Goal: Task Accomplishment & Management: Manage account settings

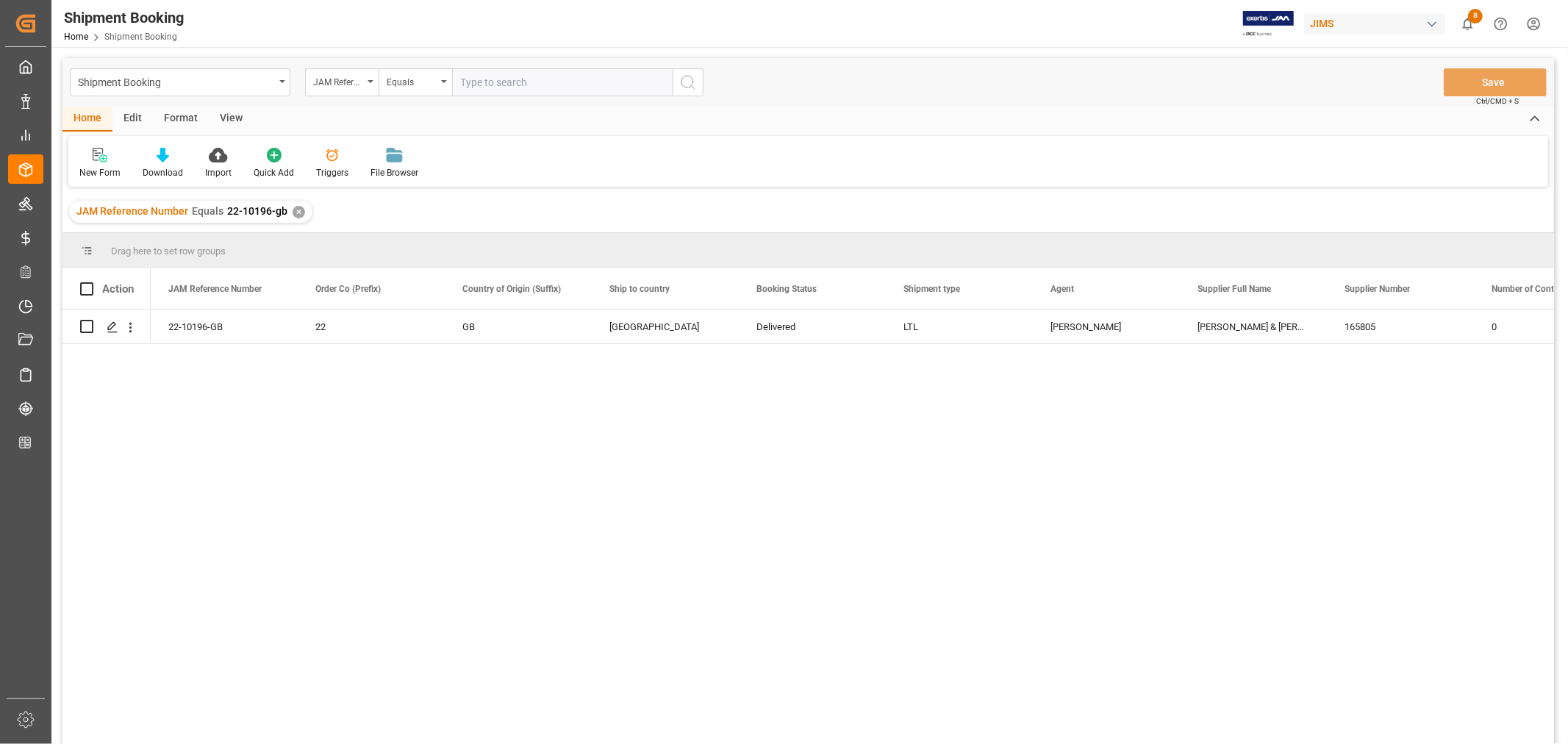
click at [298, 212] on div "✕" at bounding box center [298, 212] width 12 height 12
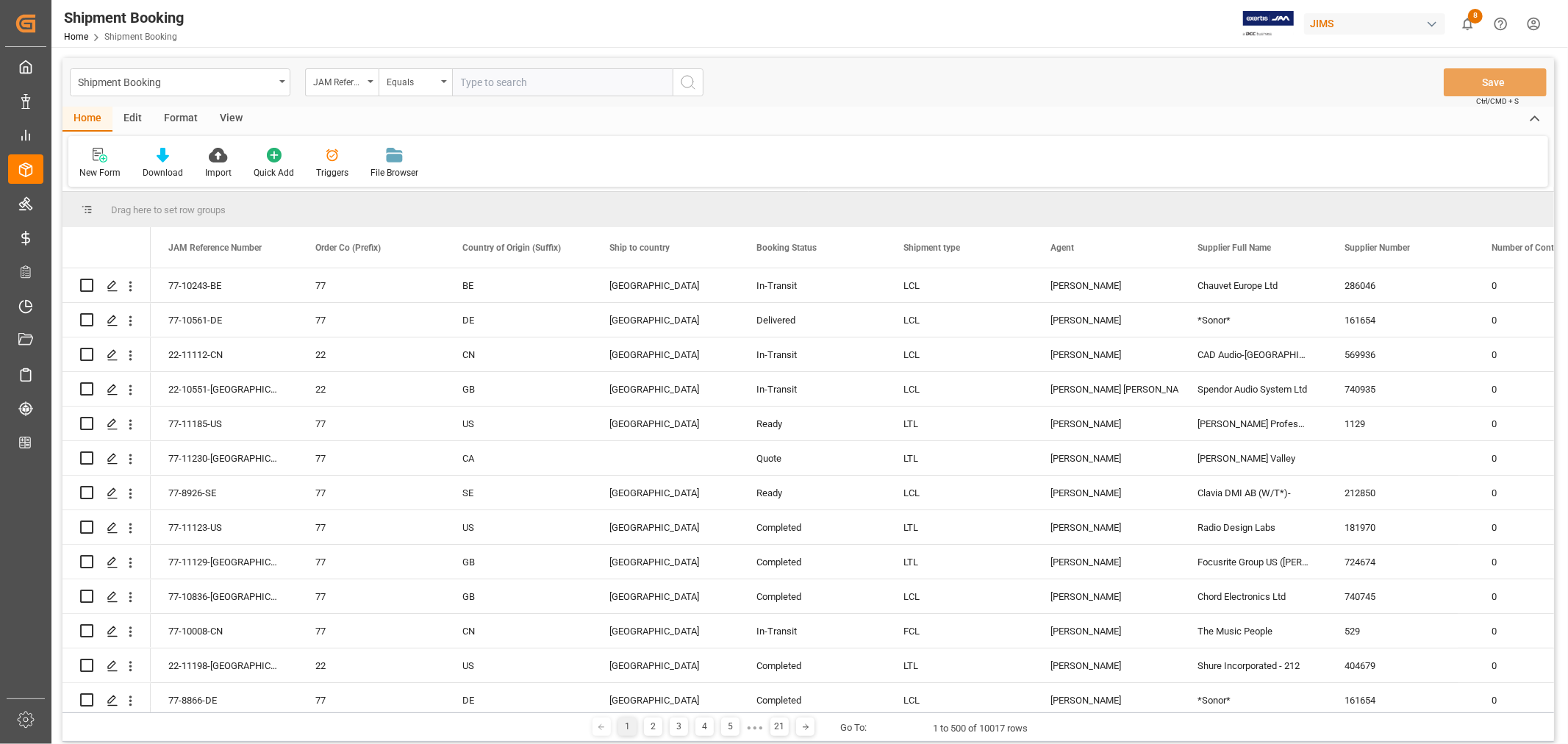
click at [465, 83] on input "text" at bounding box center [562, 82] width 220 height 28
paste input "22-10426-CN"
type input "22-10426-CN"
click at [684, 84] on icon "search button" at bounding box center [688, 82] width 18 height 18
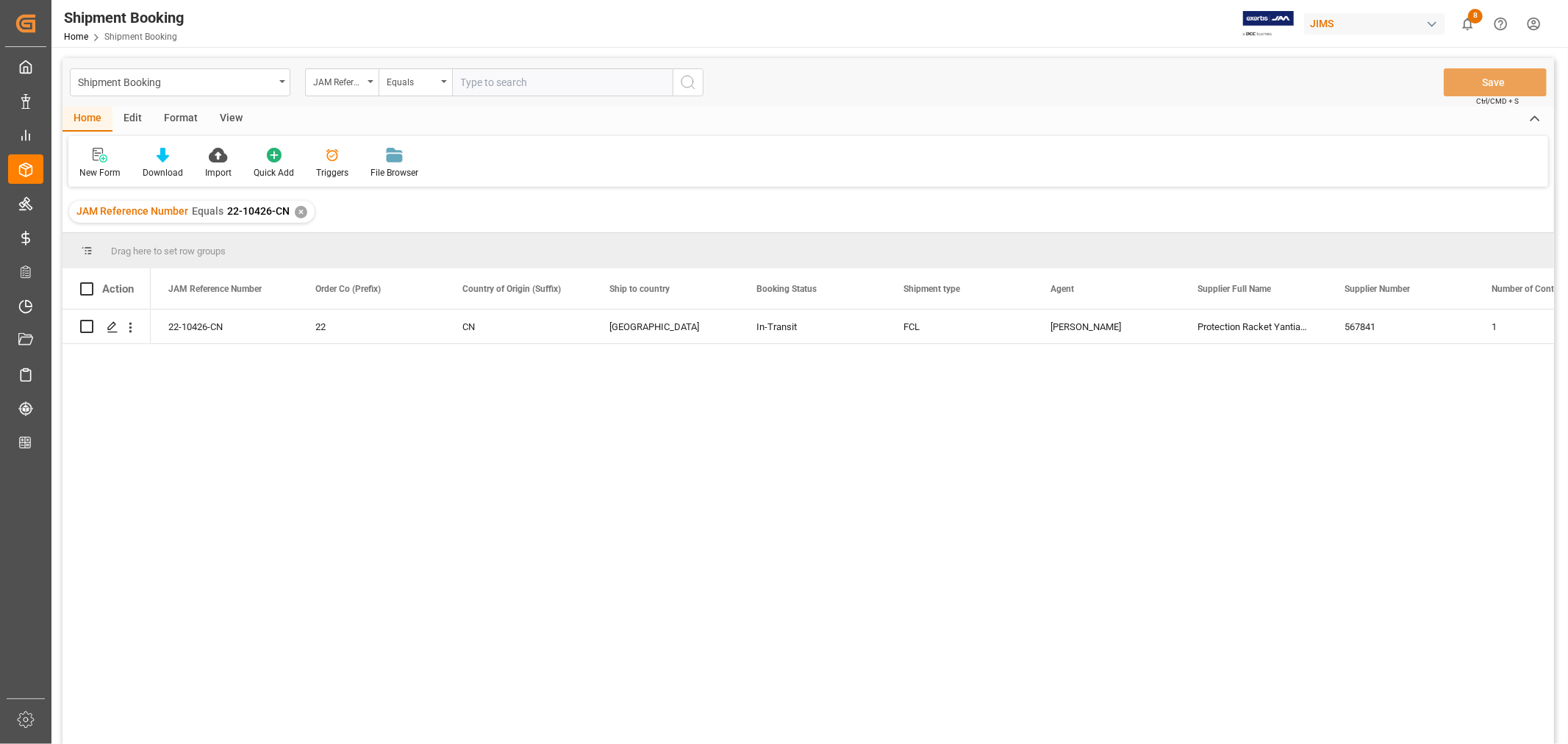
click at [296, 210] on div "✕" at bounding box center [301, 212] width 12 height 12
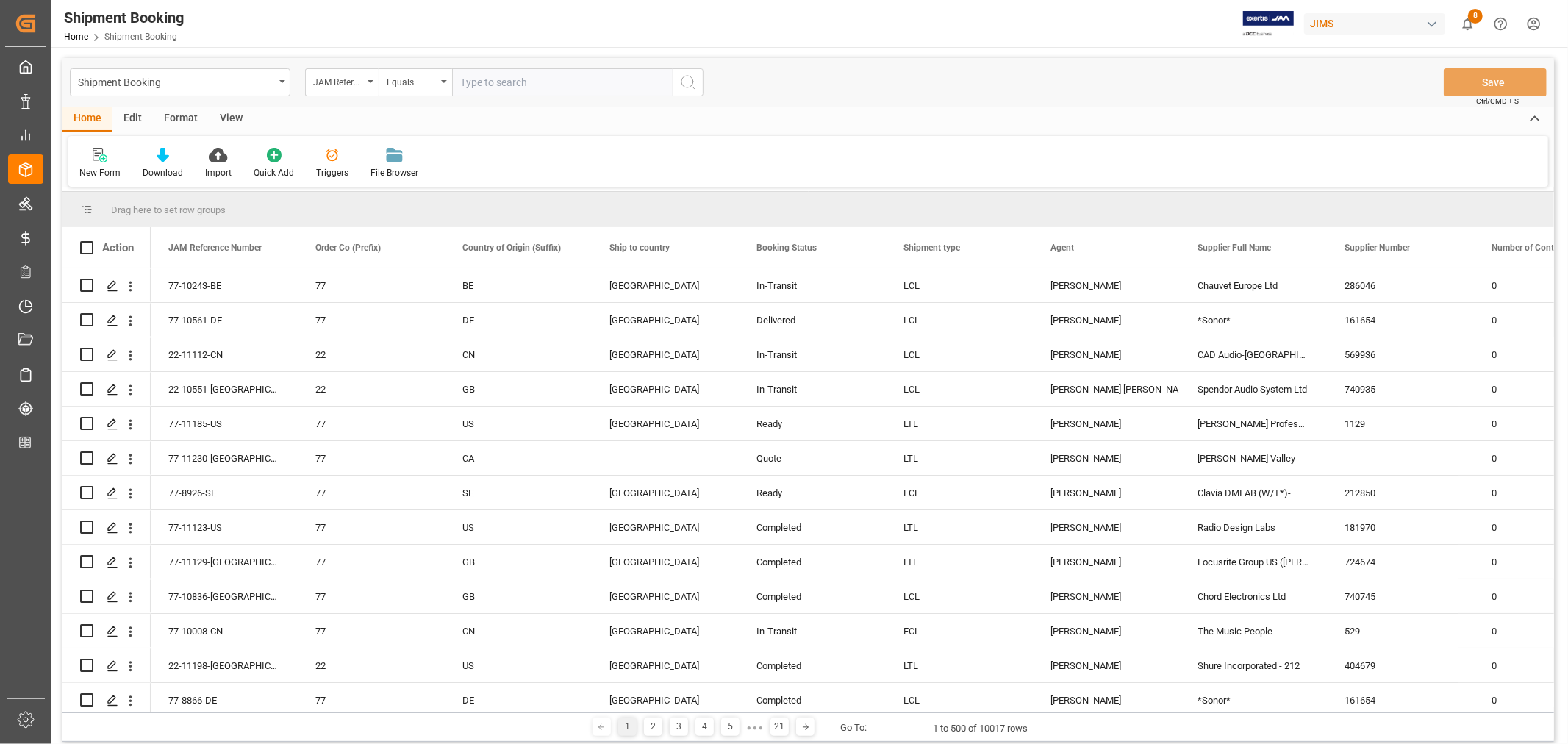
click at [491, 83] on input "text" at bounding box center [562, 82] width 220 height 28
type input "22-10885-DE"
click at [690, 84] on icon "search button" at bounding box center [688, 82] width 18 height 18
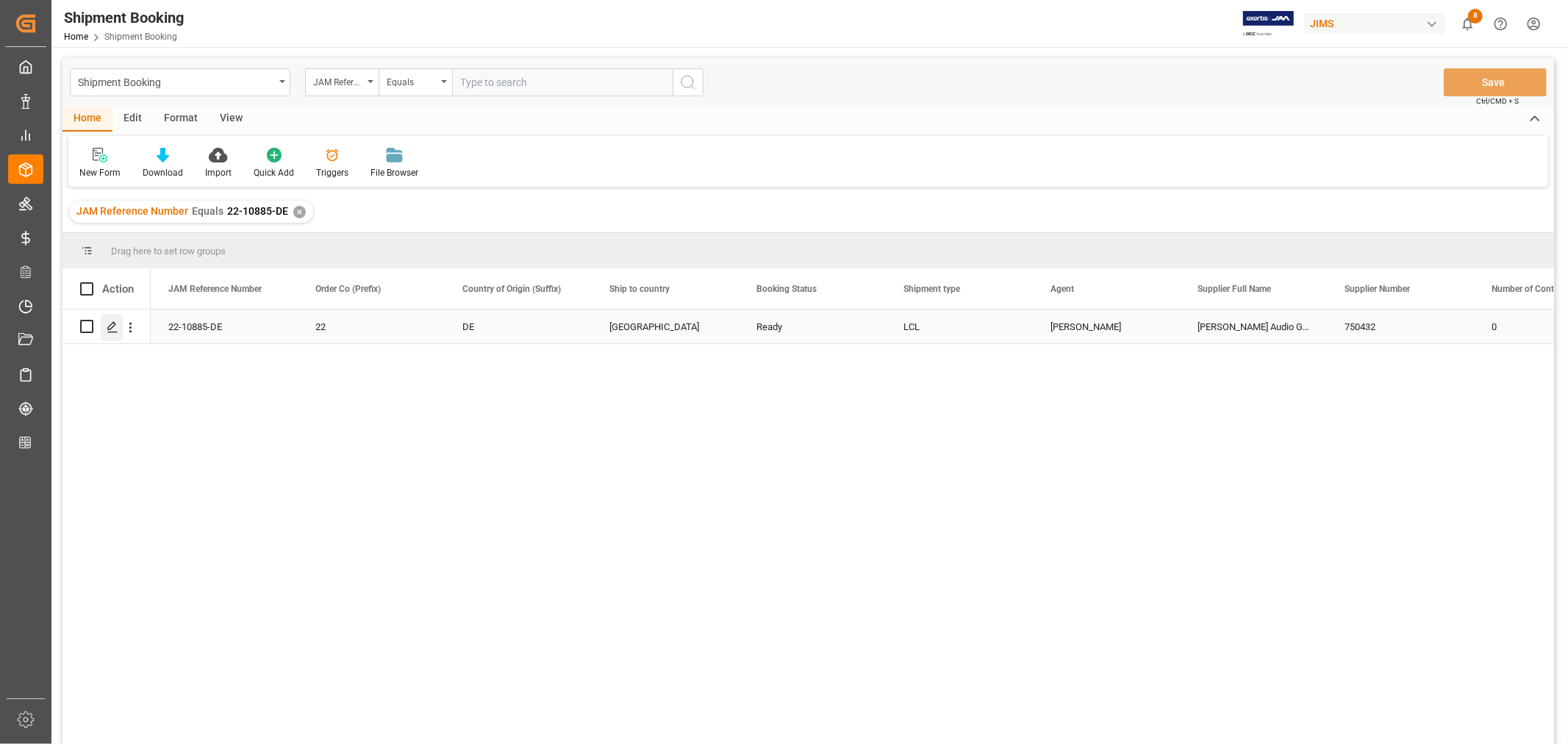
click at [115, 326] on icon "Press SPACE to select this row." at bounding box center [112, 327] width 11 height 11
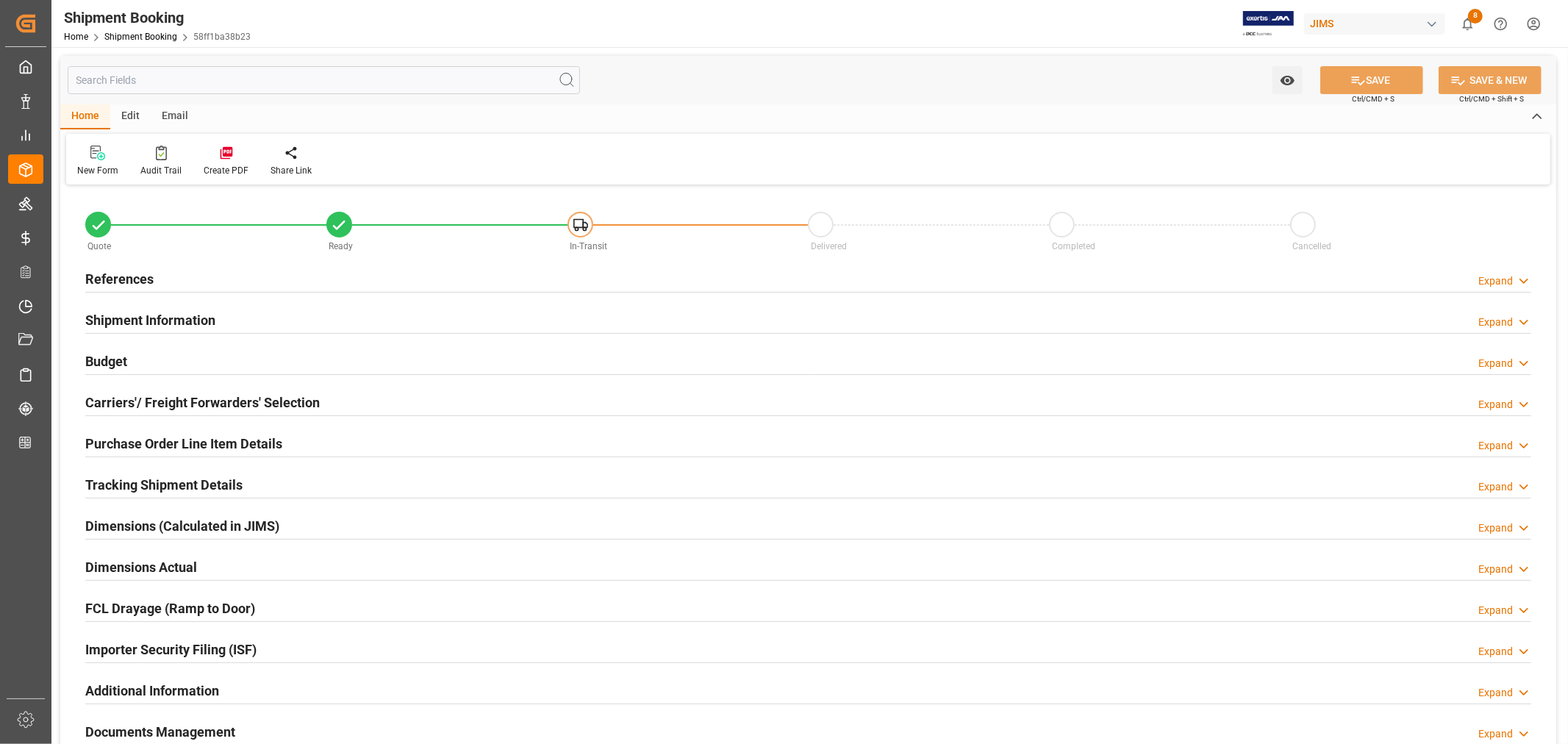
type input "0"
click at [145, 281] on h2 "References" at bounding box center [120, 279] width 68 height 20
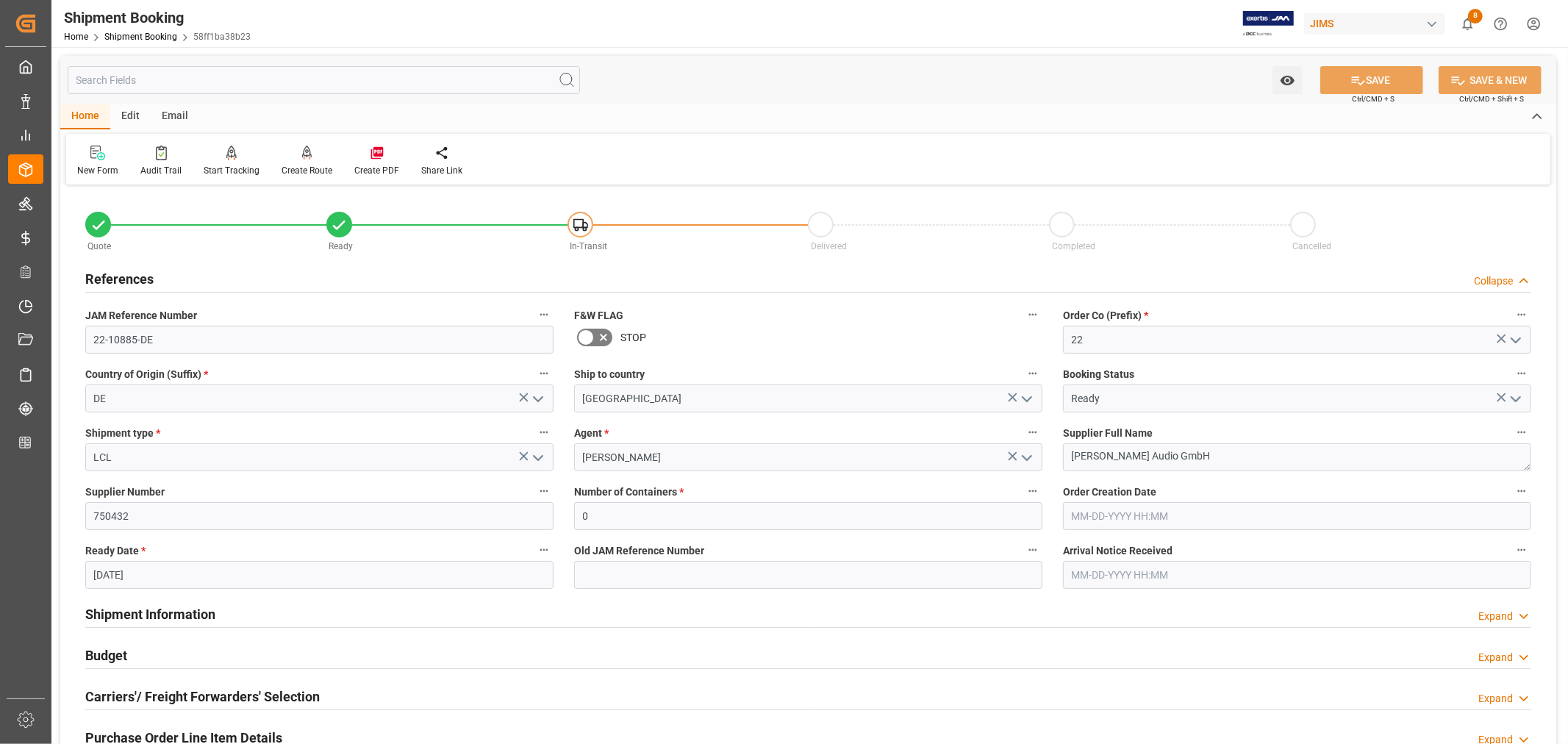
click at [153, 574] on input "[DATE]" at bounding box center [320, 574] width 469 height 28
click at [188, 497] on span "25" at bounding box center [190, 499] width 9 height 10
type input "[DATE]"
drag, startPoint x: 587, startPoint y: 512, endPoint x: 572, endPoint y: 514, distance: 15.1
click at [572, 514] on div "Number of Containers * 0" at bounding box center [808, 506] width 489 height 59
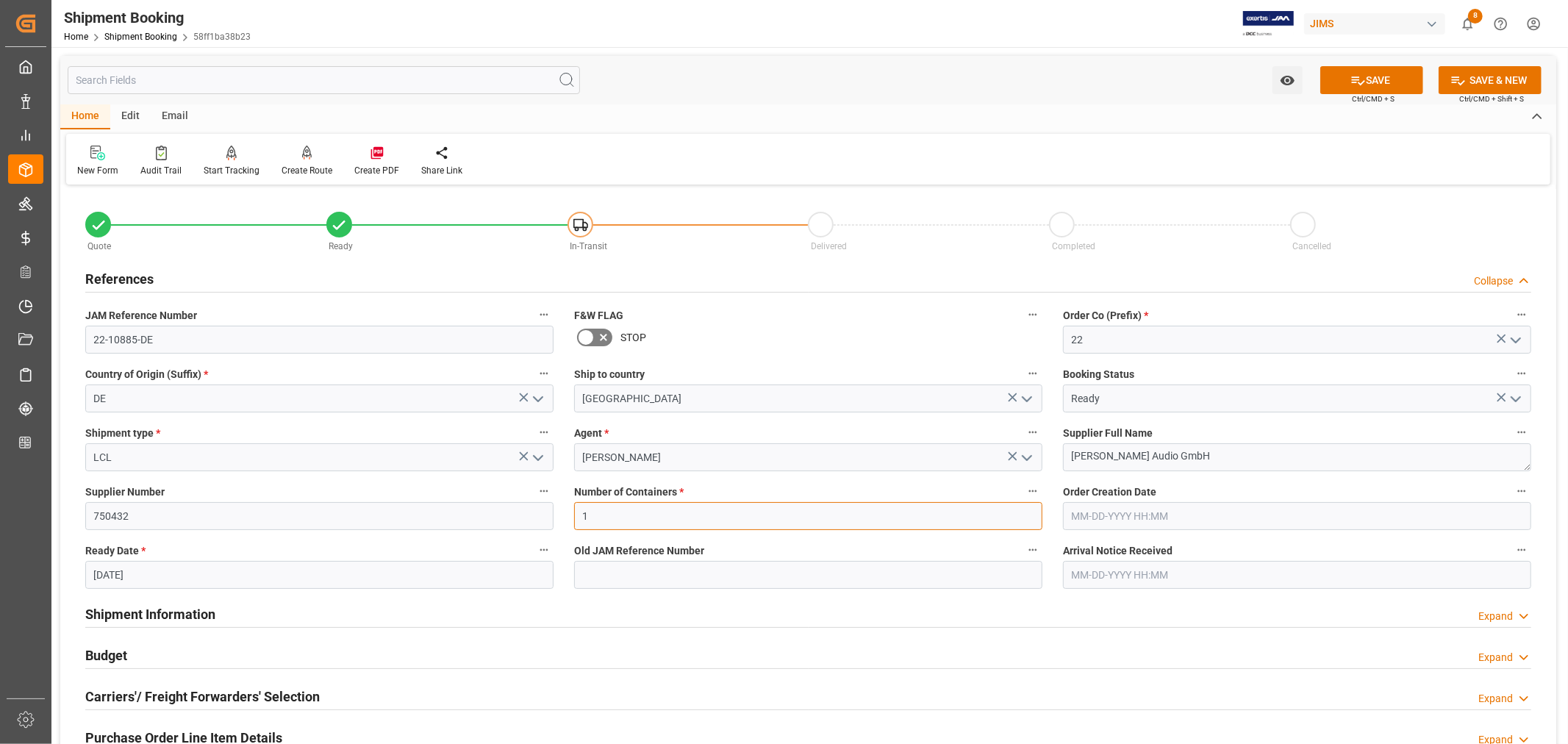
type input "1"
click at [538, 460] on icon "open menu" at bounding box center [538, 457] width 18 height 18
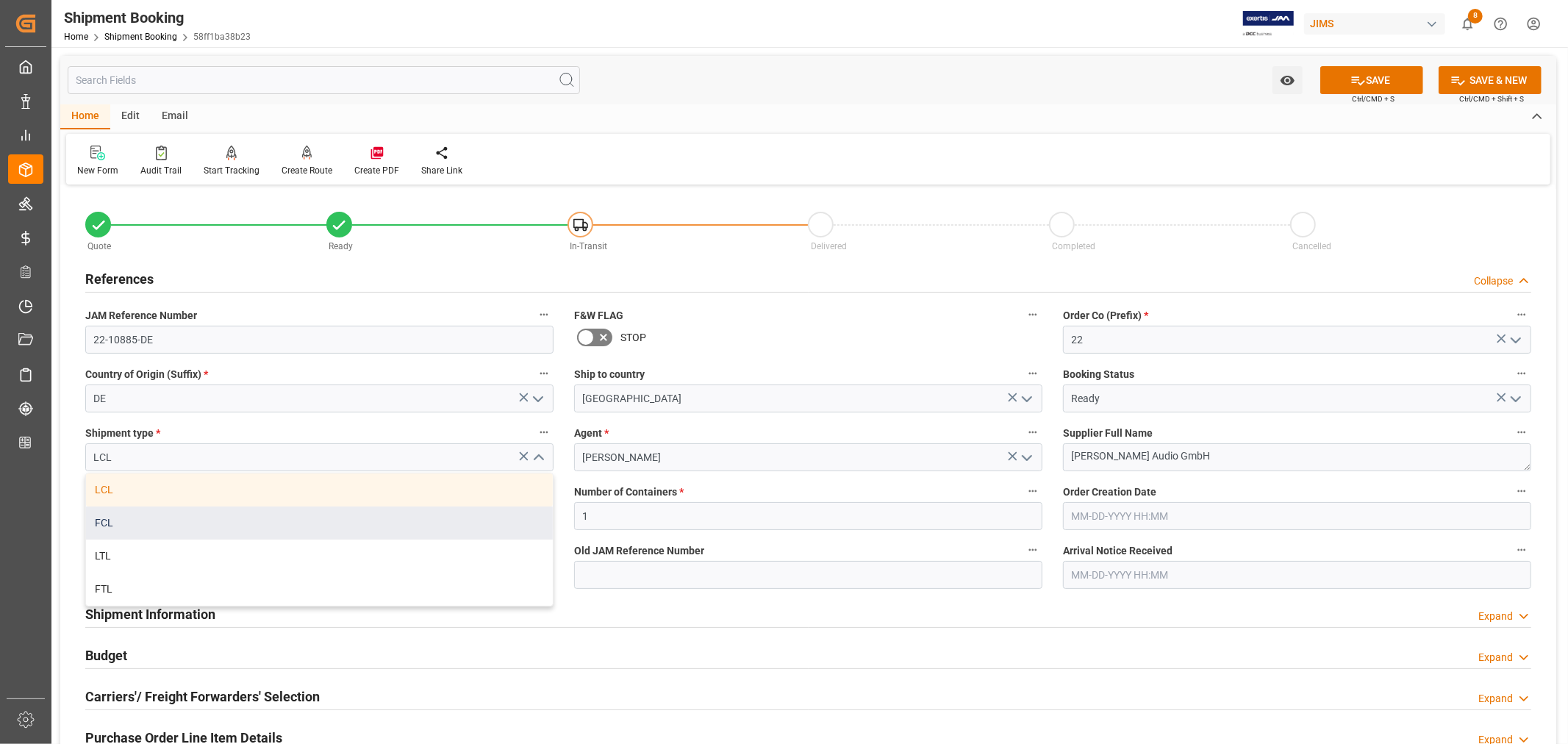
click at [312, 517] on div "FCL" at bounding box center [320, 523] width 467 height 33
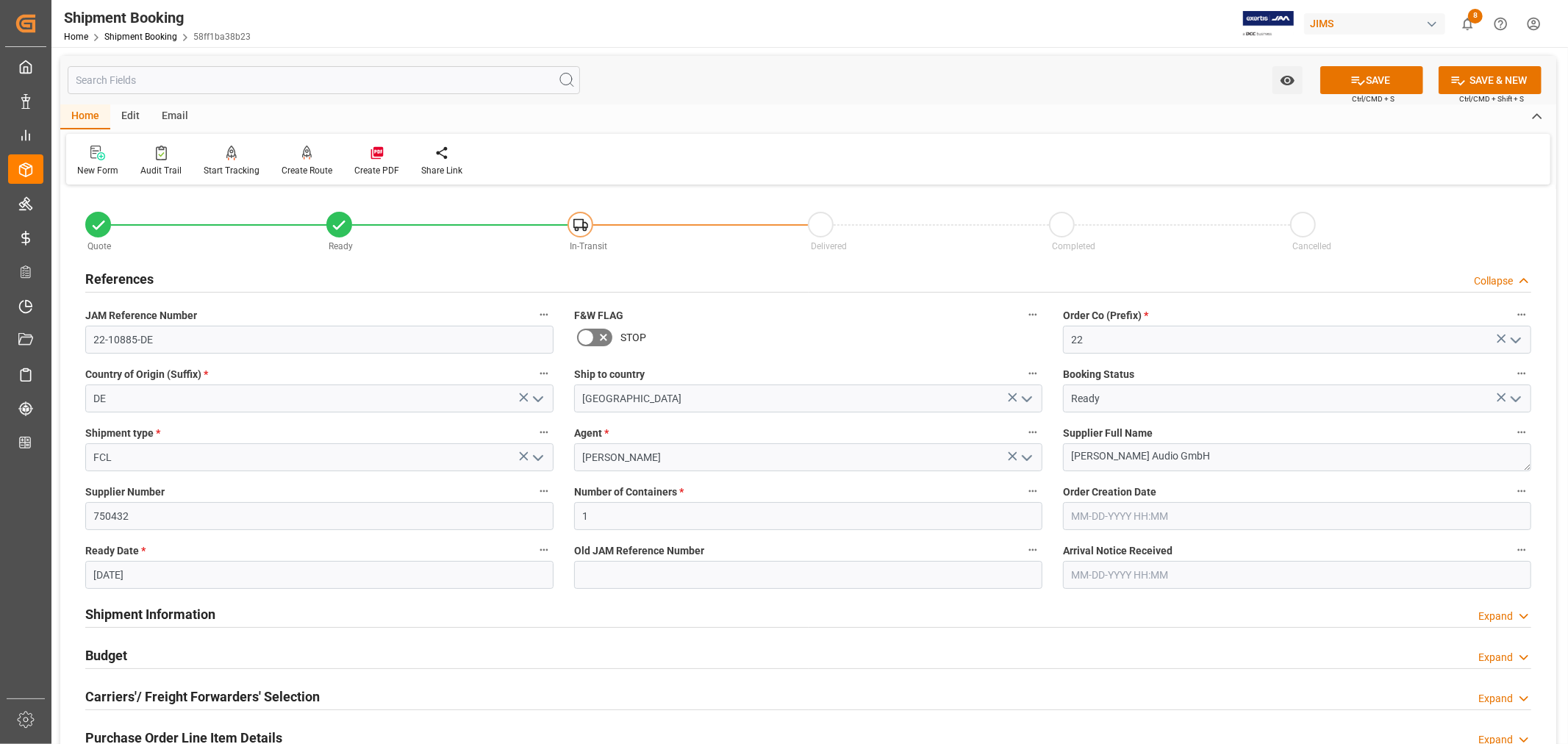
type input "FCL"
click at [1372, 81] on button "SAVE" at bounding box center [1372, 80] width 103 height 28
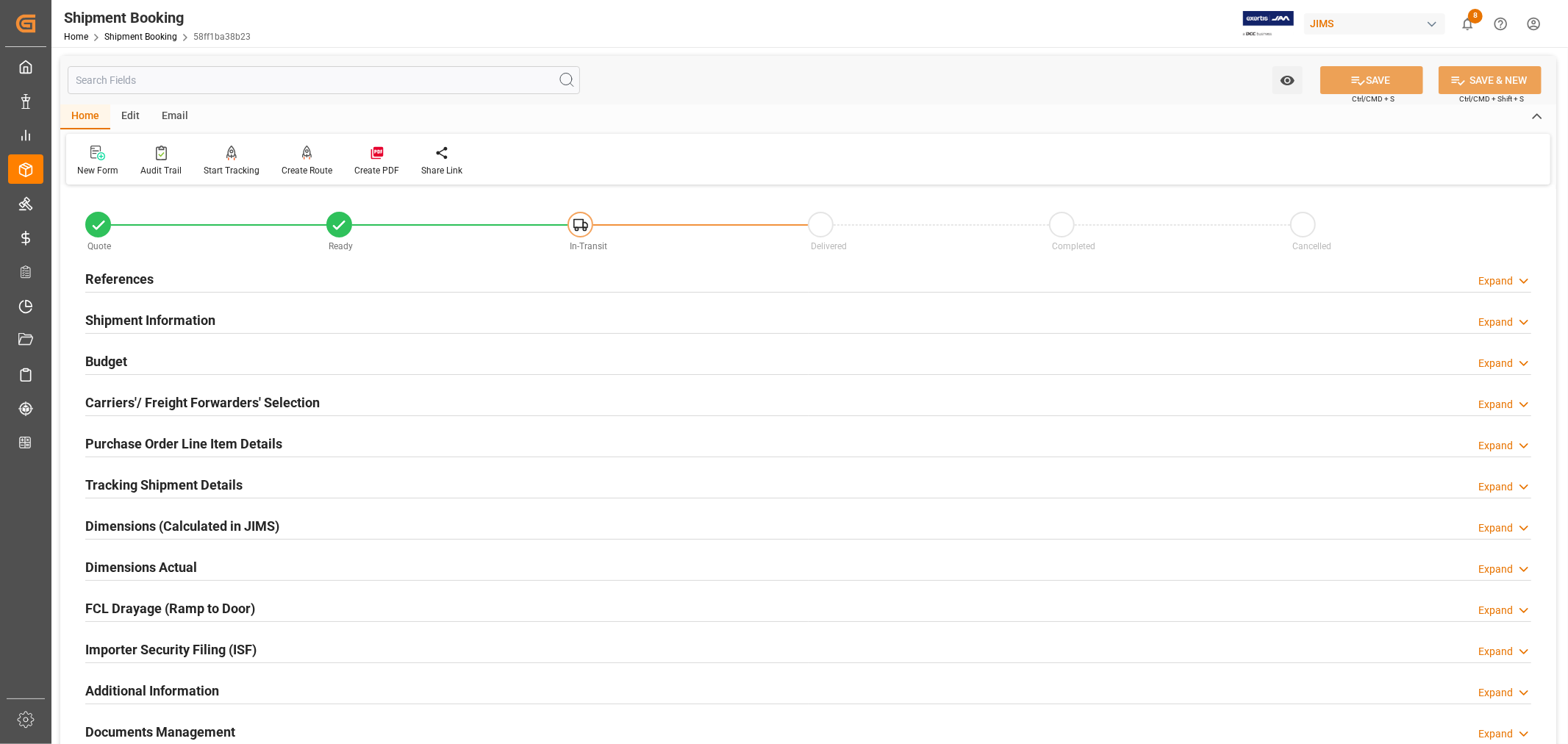
click at [187, 318] on h2 "Shipment Information" at bounding box center [150, 320] width 130 height 20
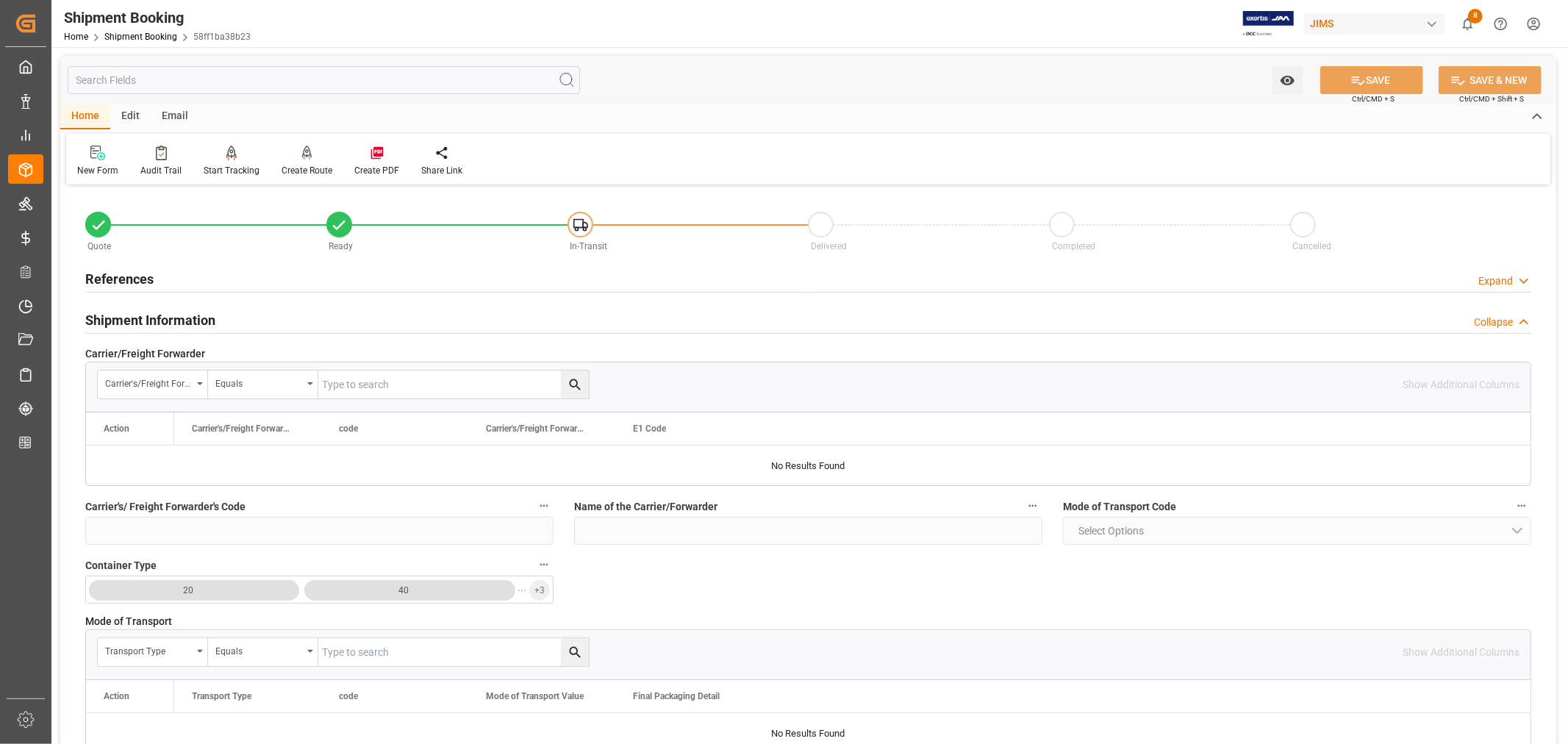
click at [190, 320] on h2 "Shipment Information" at bounding box center [150, 320] width 130 height 20
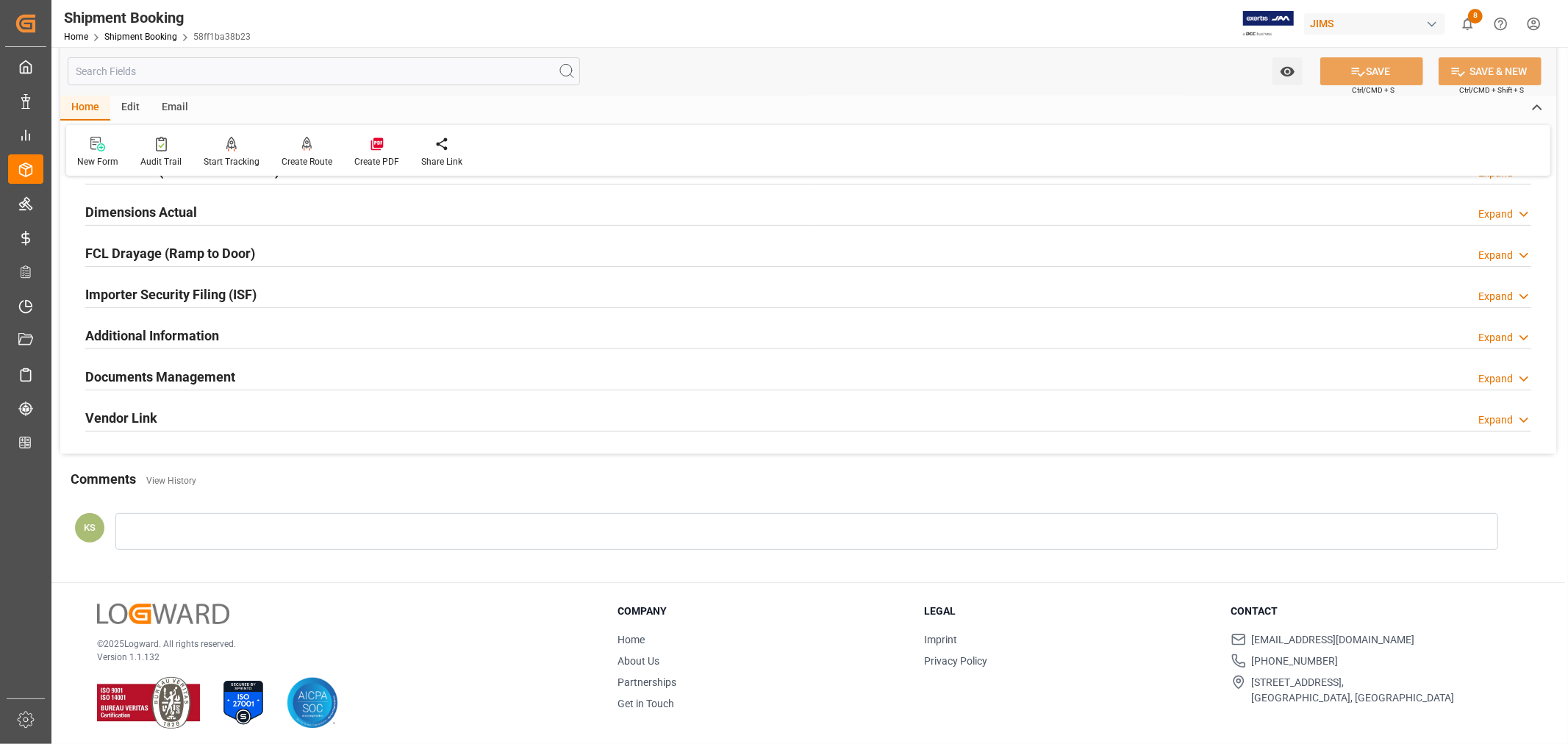
scroll to position [361, 0]
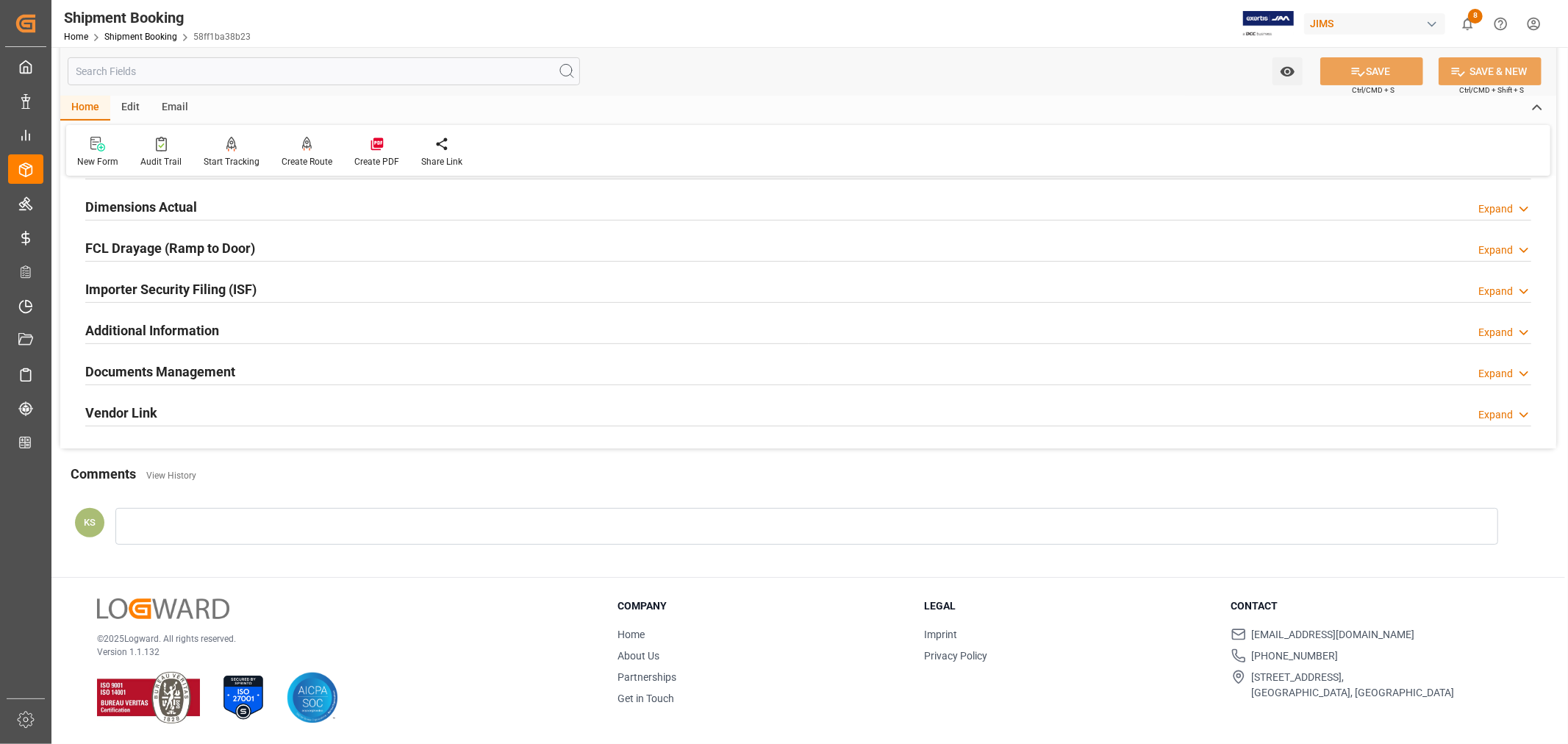
click at [248, 364] on div "Documents Management Expand" at bounding box center [809, 370] width 1447 height 28
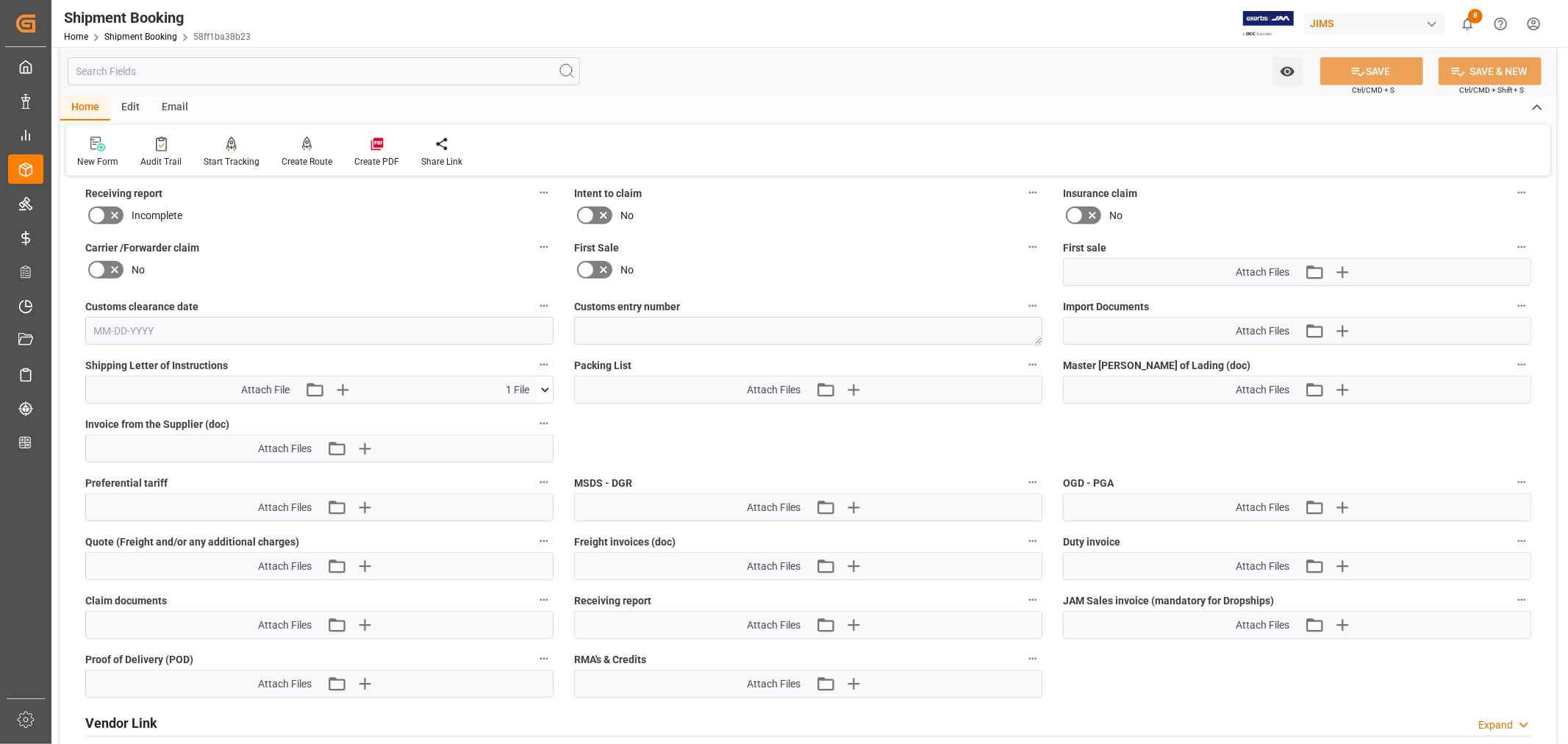
scroll to position [687, 0]
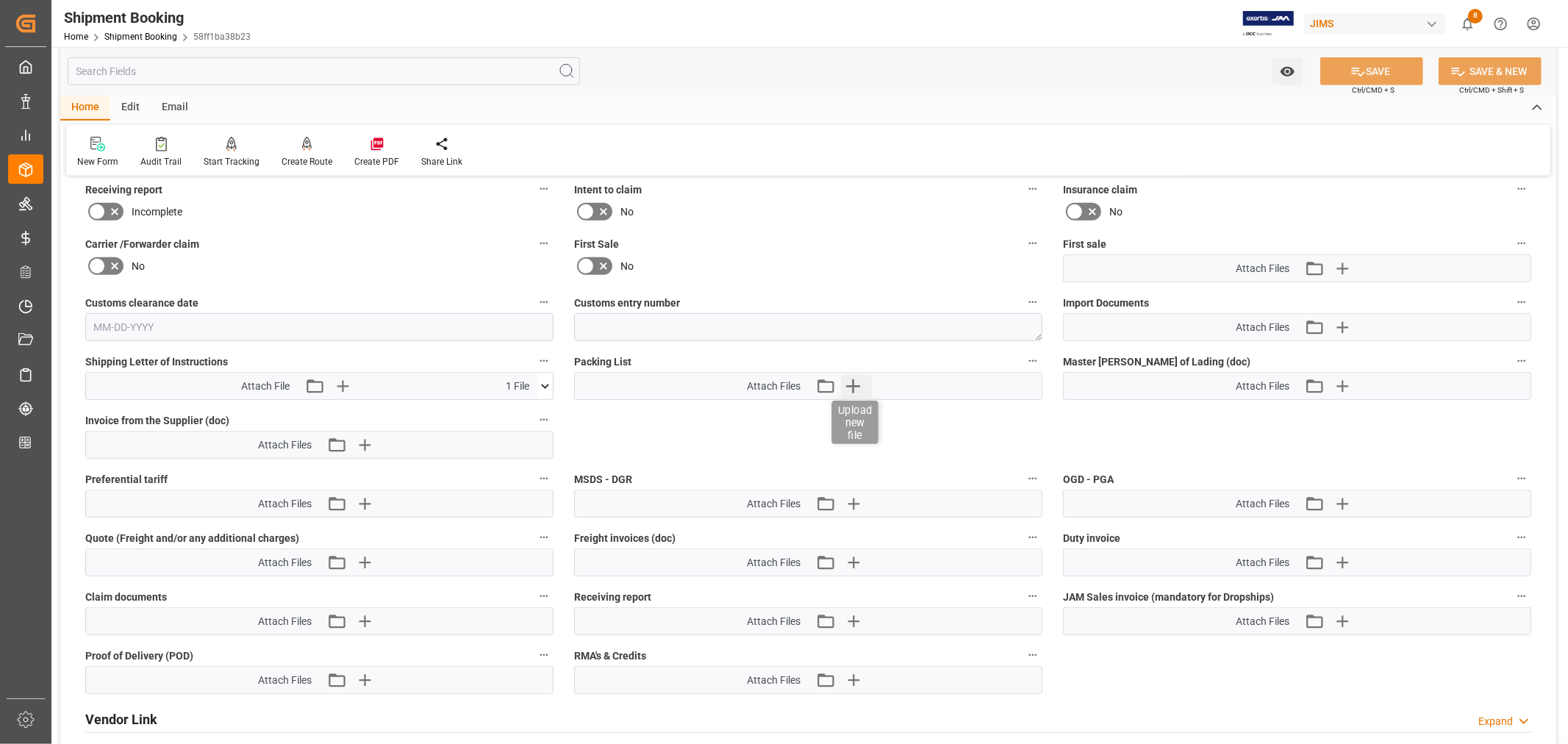
click at [853, 381] on icon "button" at bounding box center [853, 386] width 14 height 14
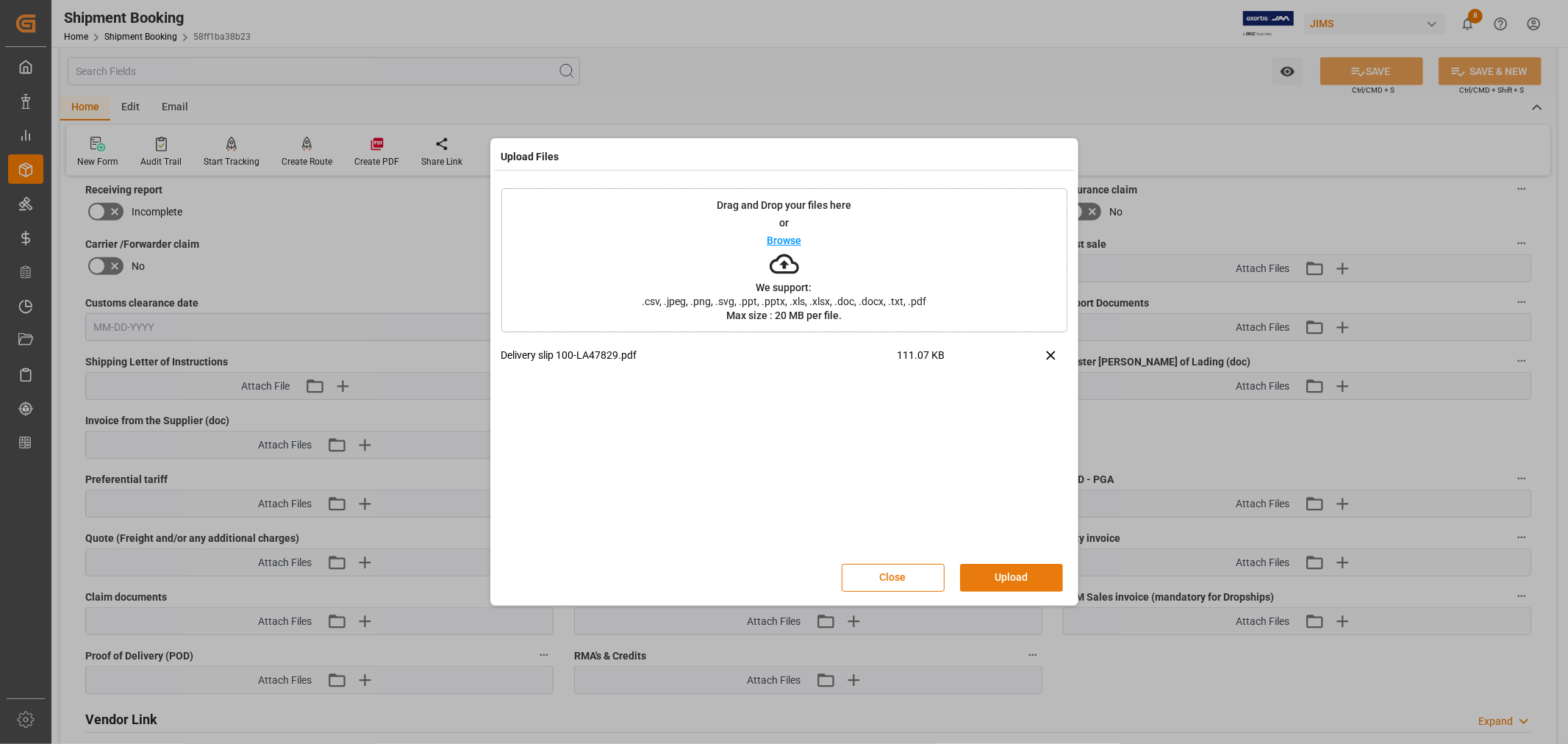
click at [1004, 573] on button "Upload" at bounding box center [1012, 577] width 103 height 28
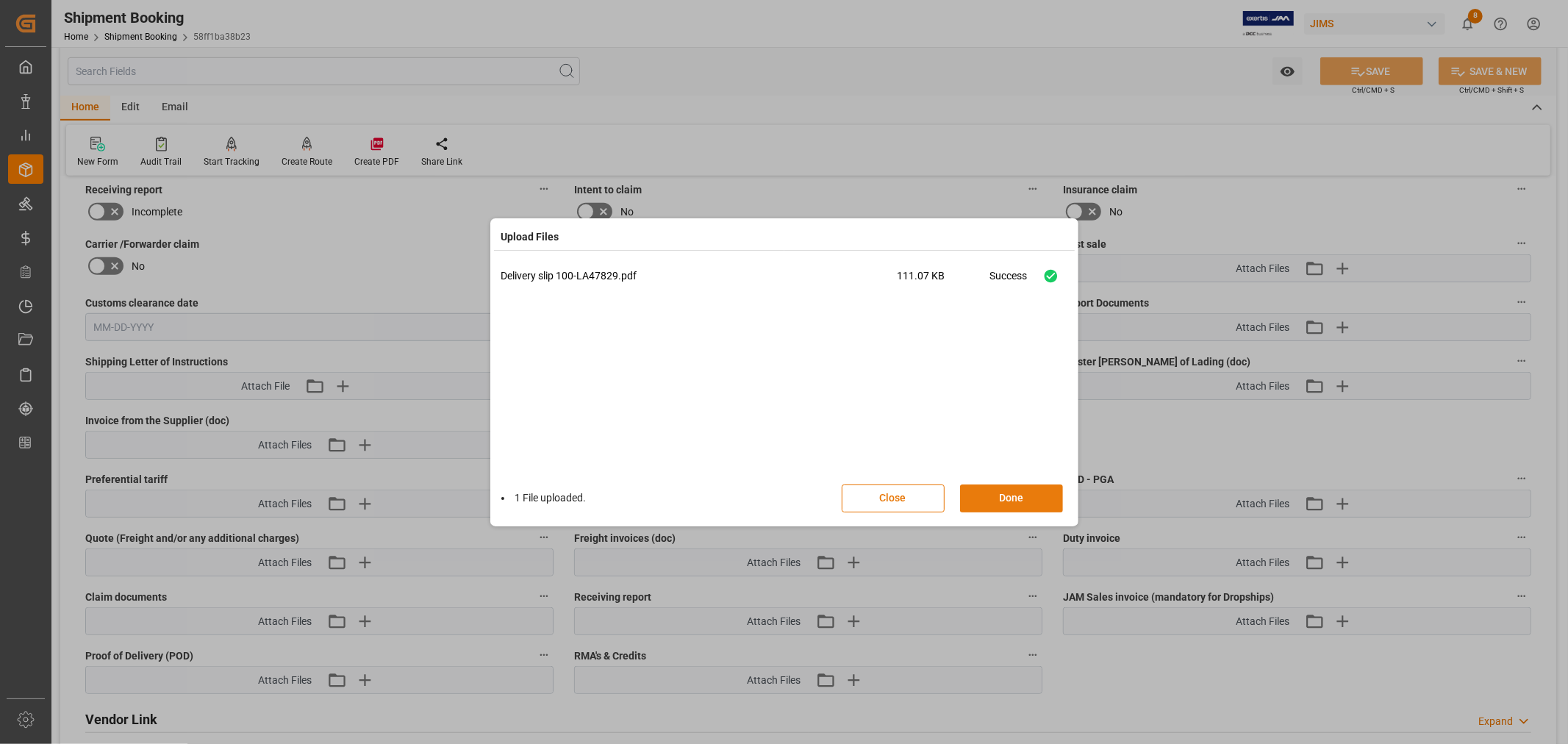
click at [1010, 497] on button "Done" at bounding box center [1012, 498] width 103 height 28
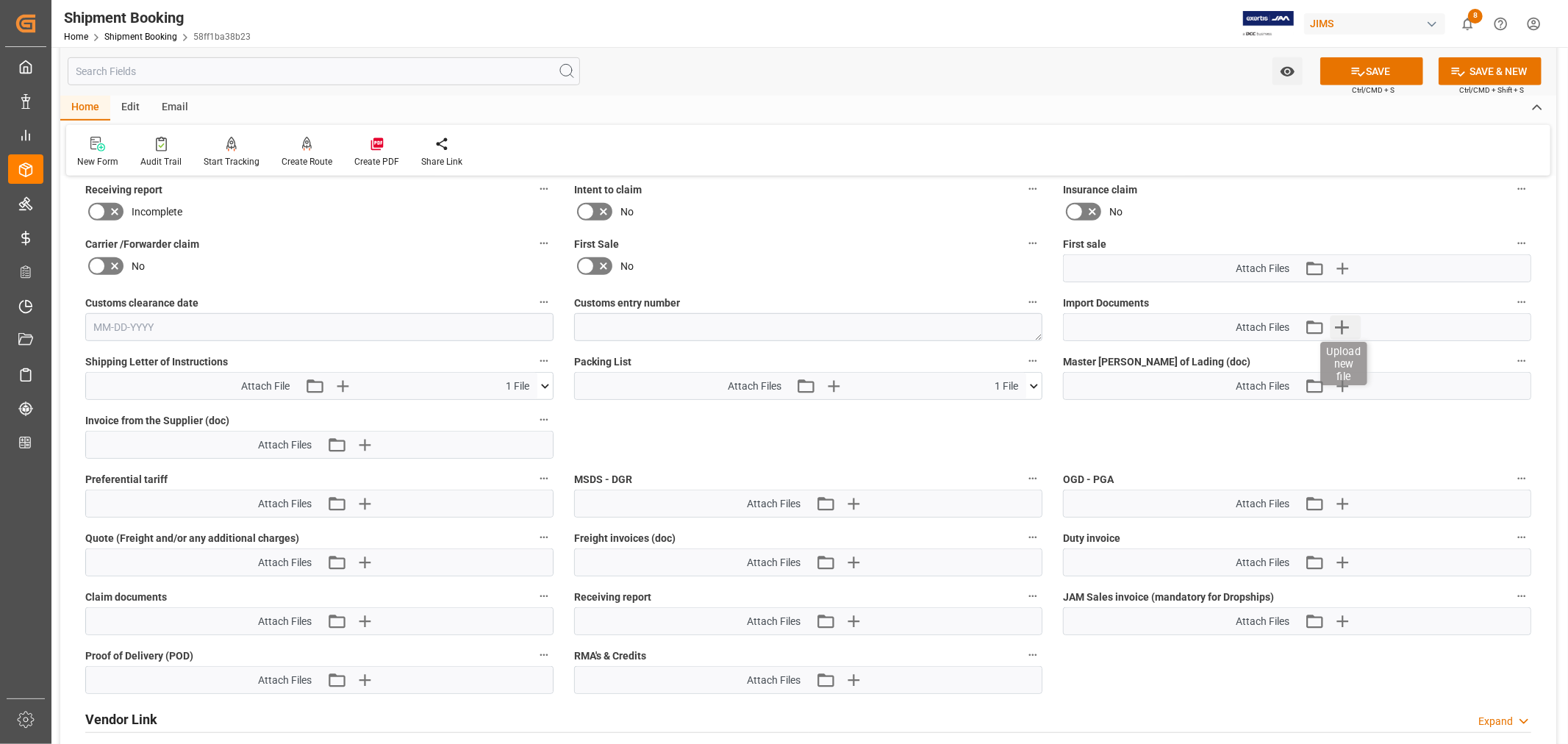
click at [1342, 322] on icon "button" at bounding box center [1342, 327] width 14 height 14
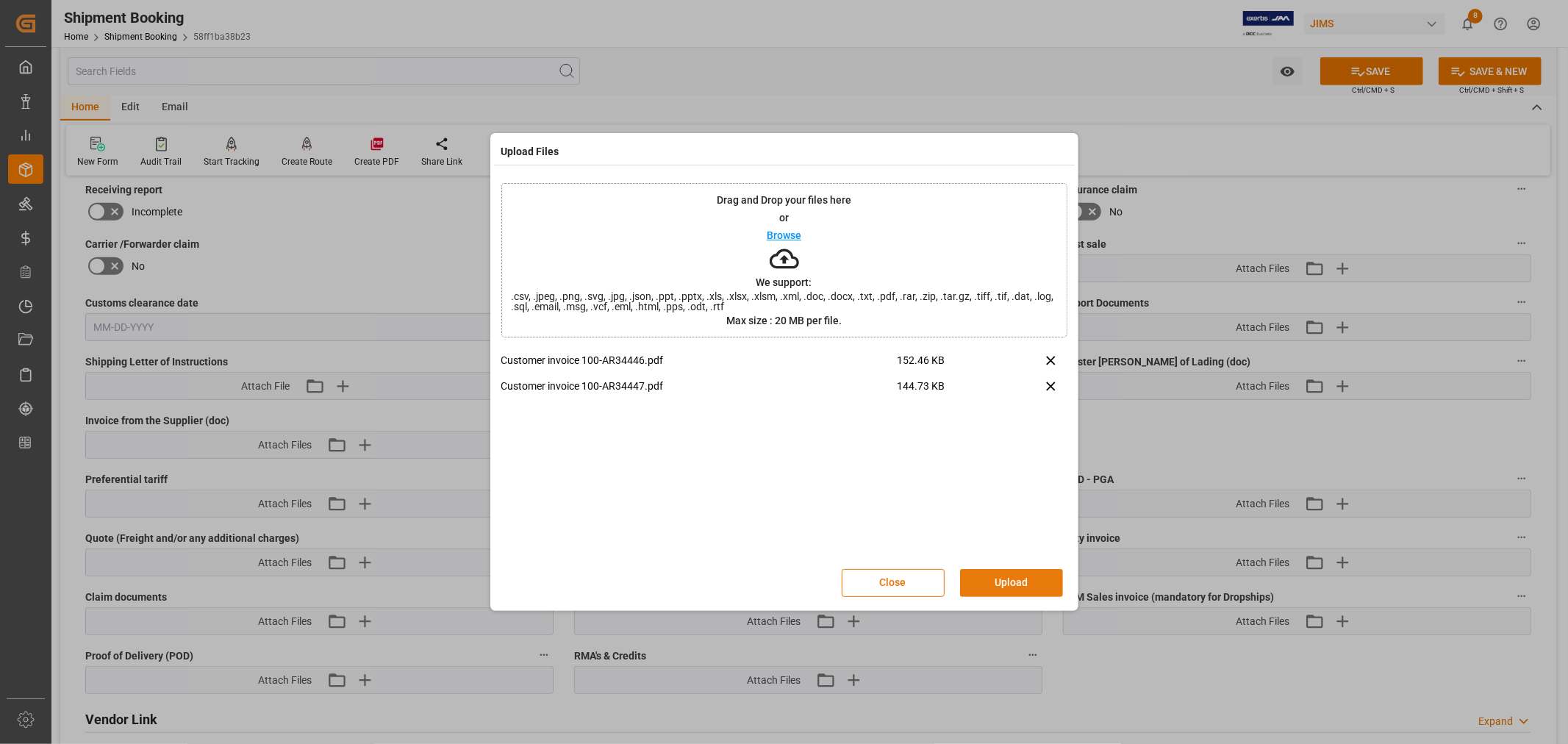
click at [1000, 581] on button "Upload" at bounding box center [1012, 583] width 103 height 28
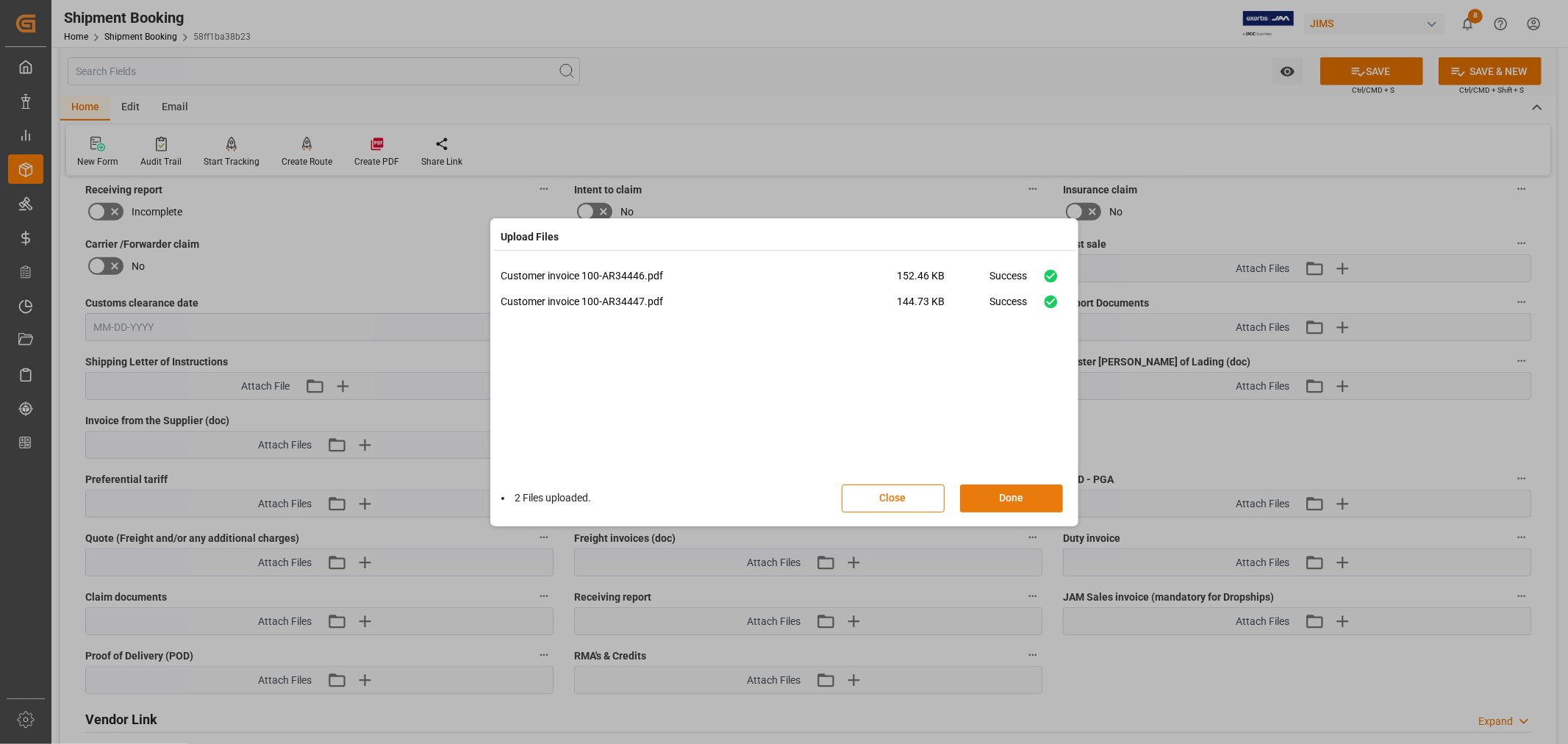
click at [1012, 496] on button "Done" at bounding box center [1012, 498] width 103 height 28
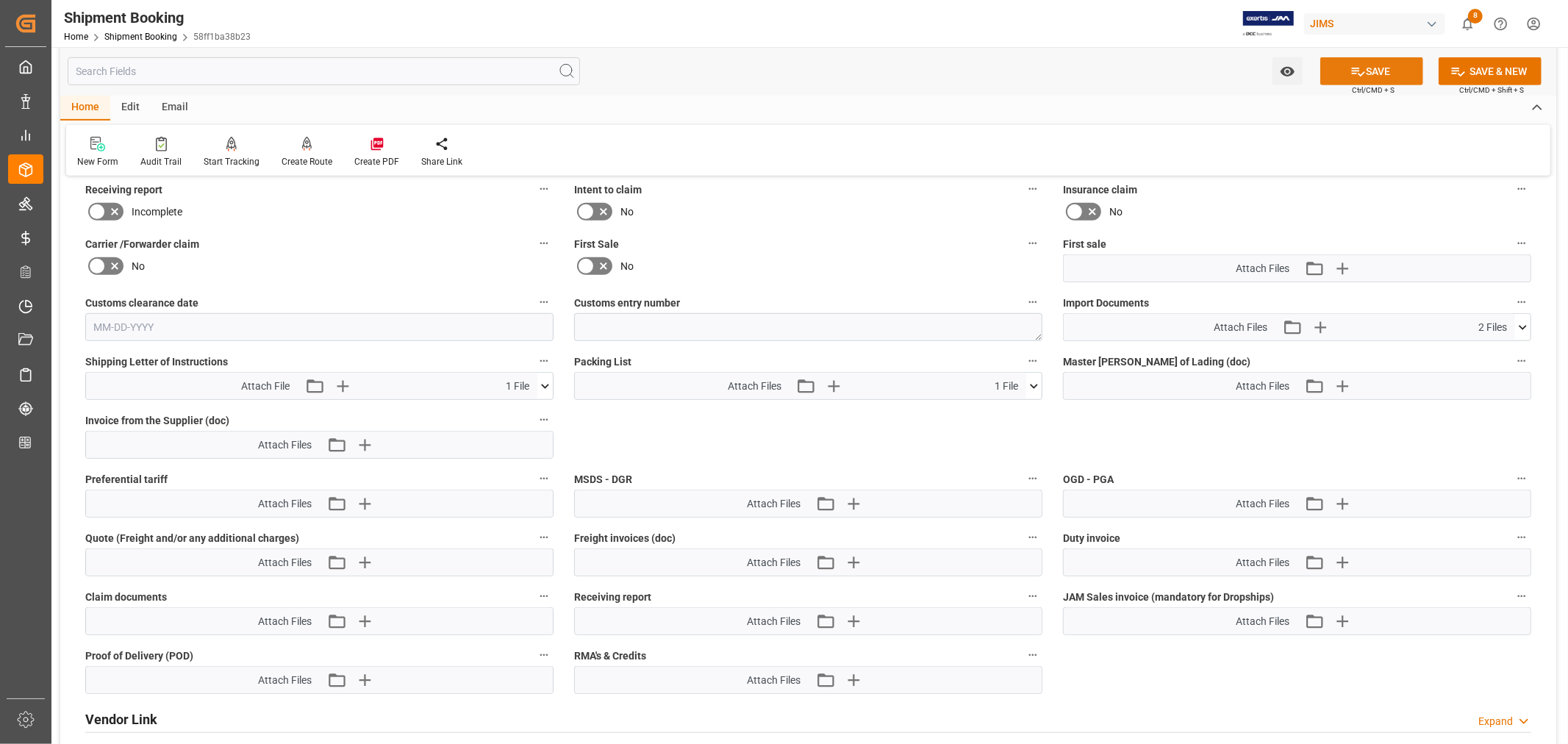
click at [1386, 67] on button "SAVE" at bounding box center [1372, 70] width 103 height 28
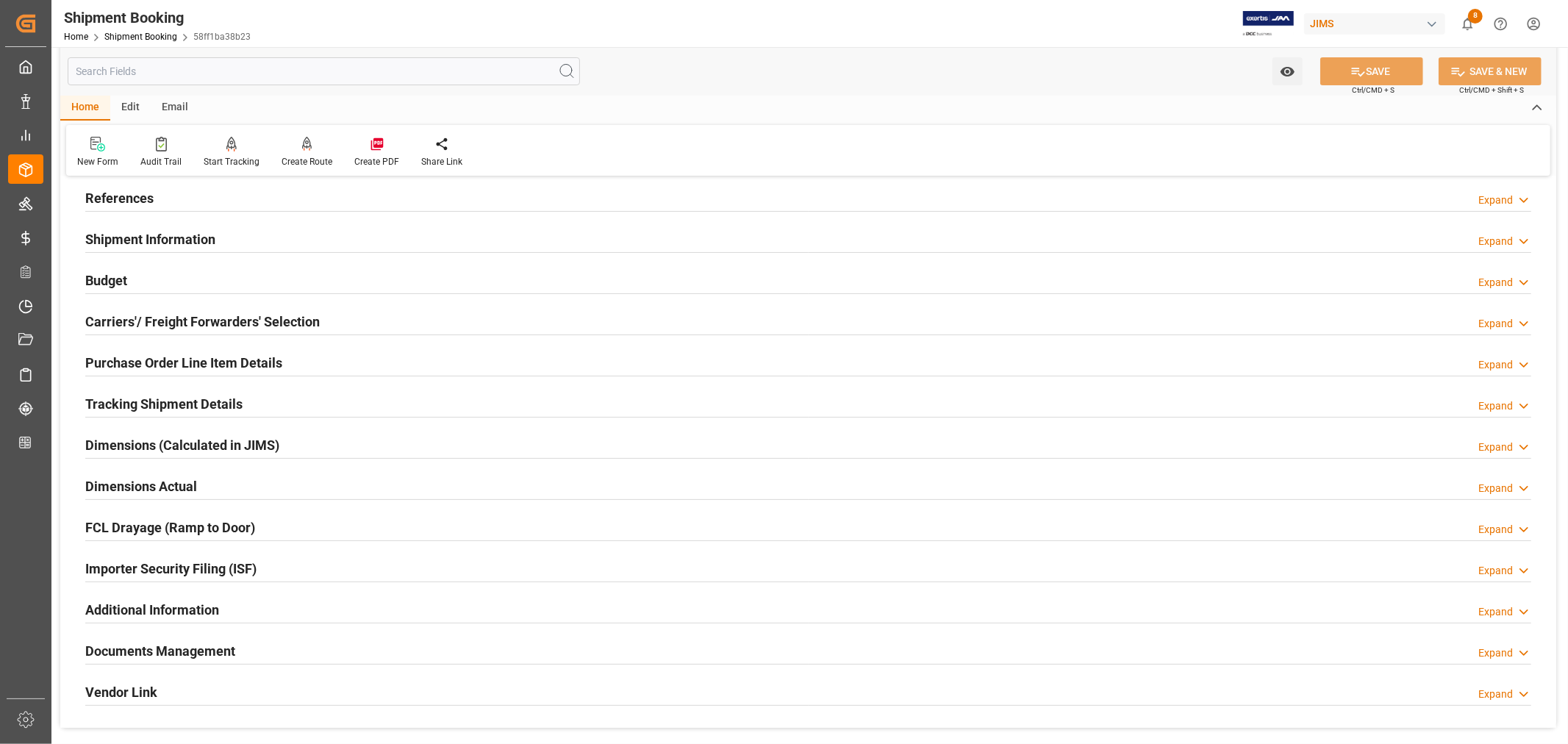
scroll to position [34, 0]
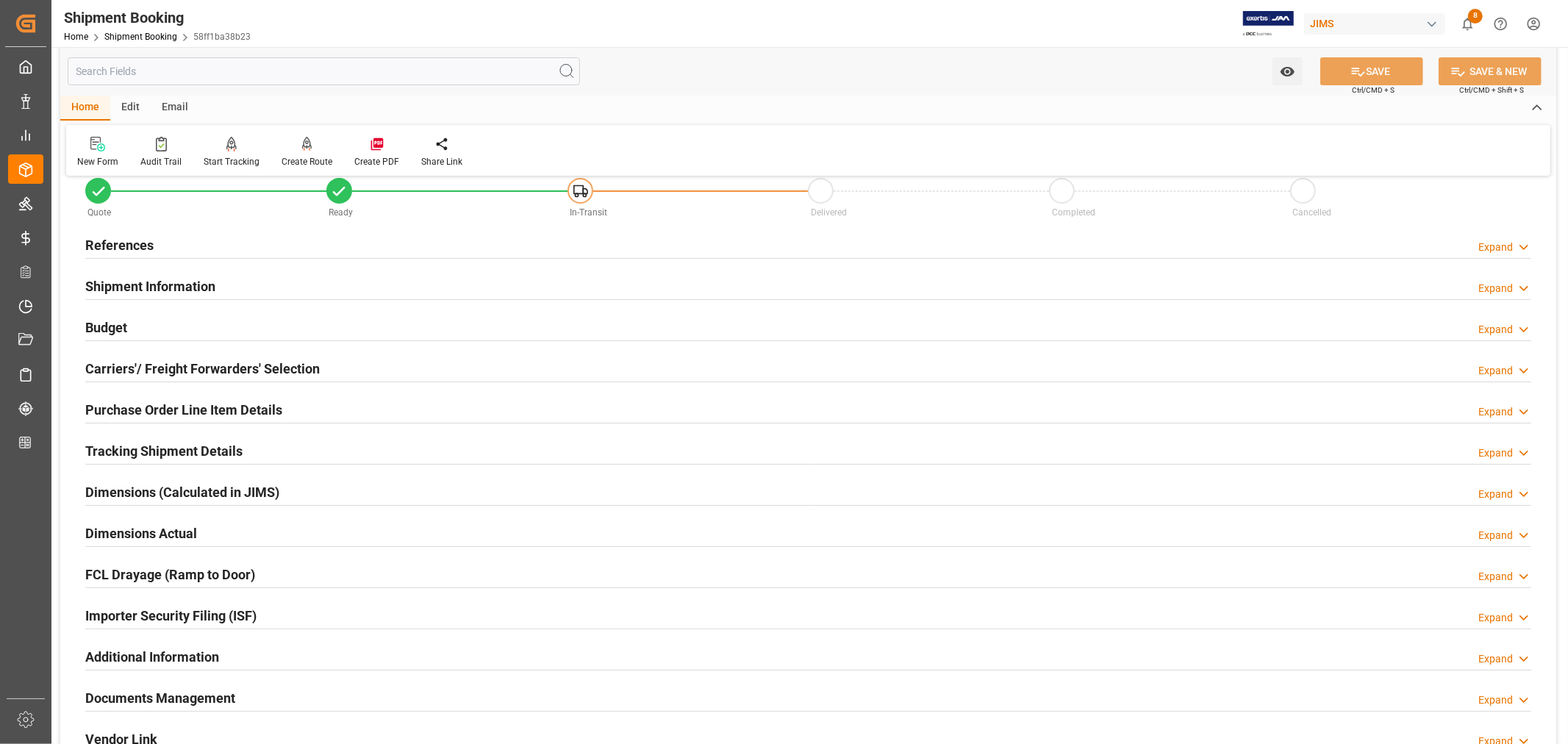
click at [395, 292] on div "Shipment Information Expand" at bounding box center [809, 285] width 1447 height 28
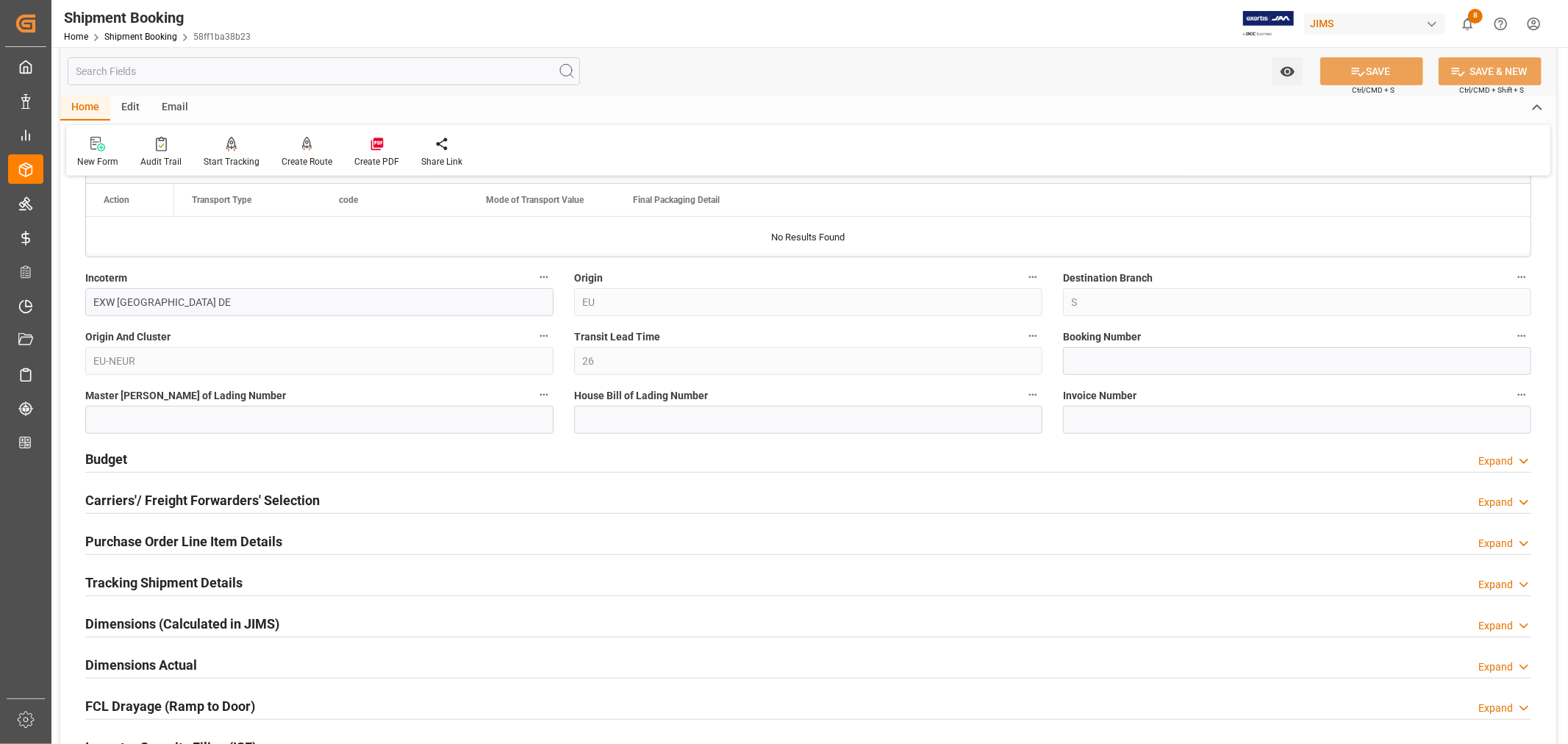
scroll to position [524, 0]
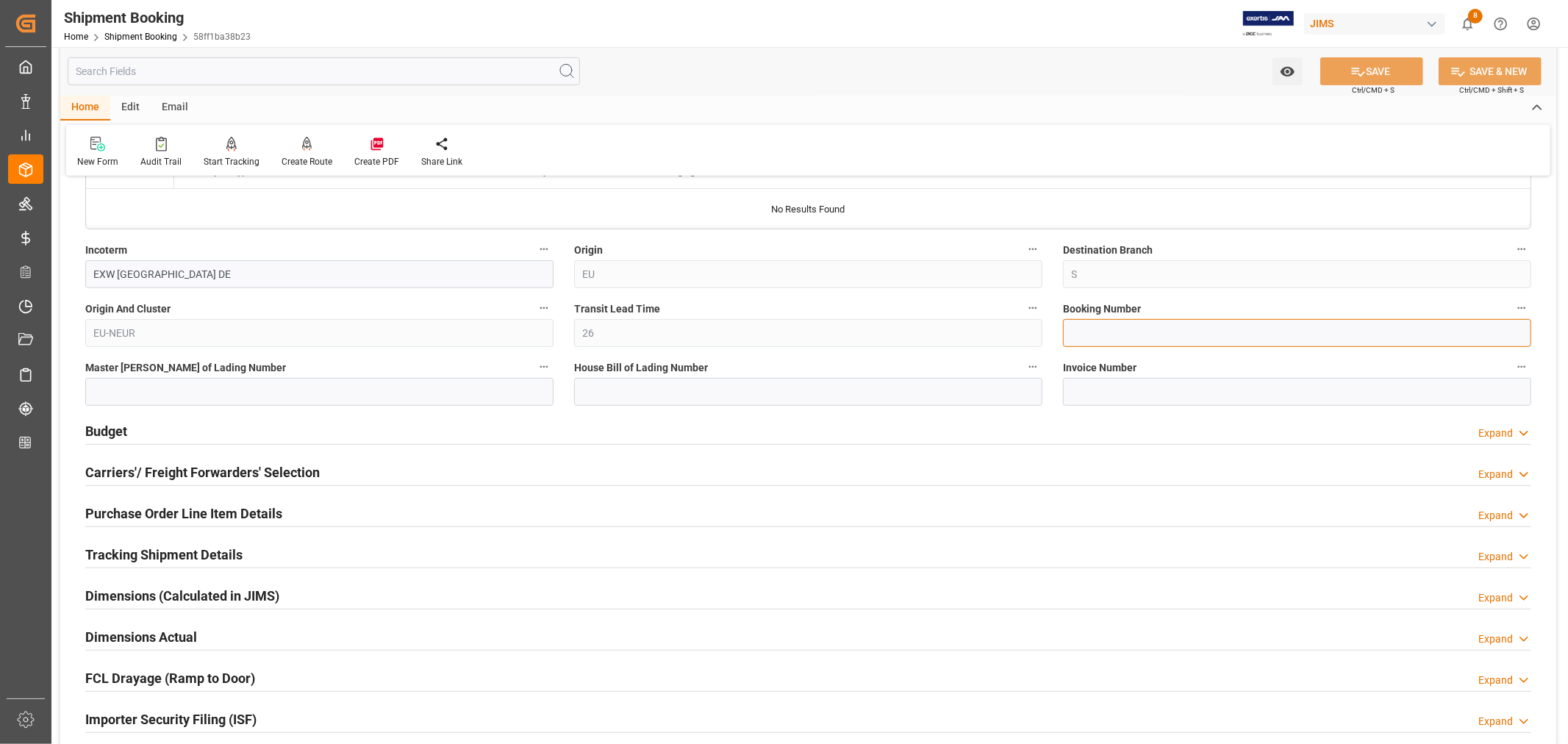
click at [1069, 333] on input at bounding box center [1297, 332] width 469 height 28
paste input "1069722542"
type input "1069722542"
click at [684, 395] on input at bounding box center [809, 391] width 469 height 28
paste input "BANQ1069722542"
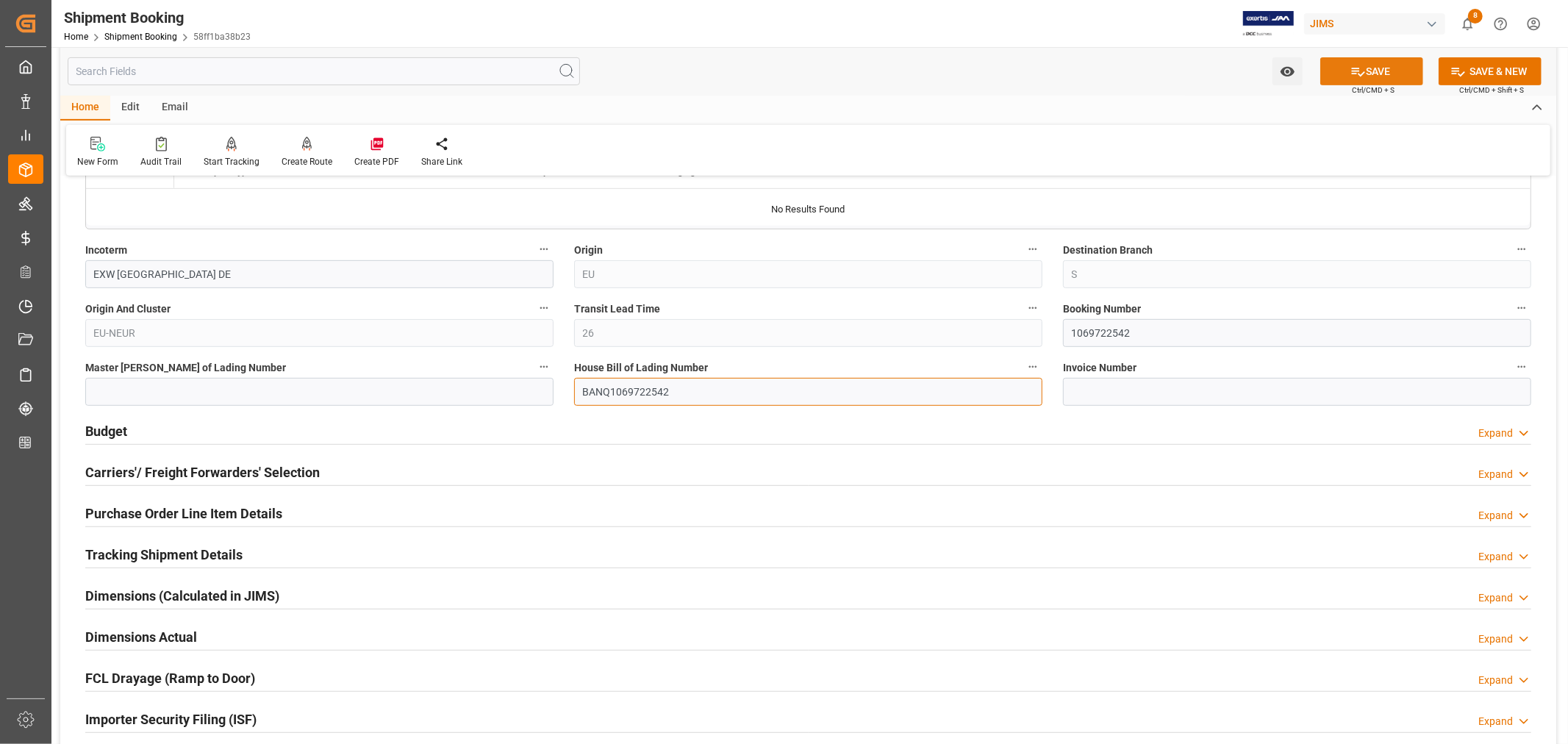
type input "BANQ1069722542"
click at [1376, 76] on button "SAVE" at bounding box center [1372, 70] width 103 height 28
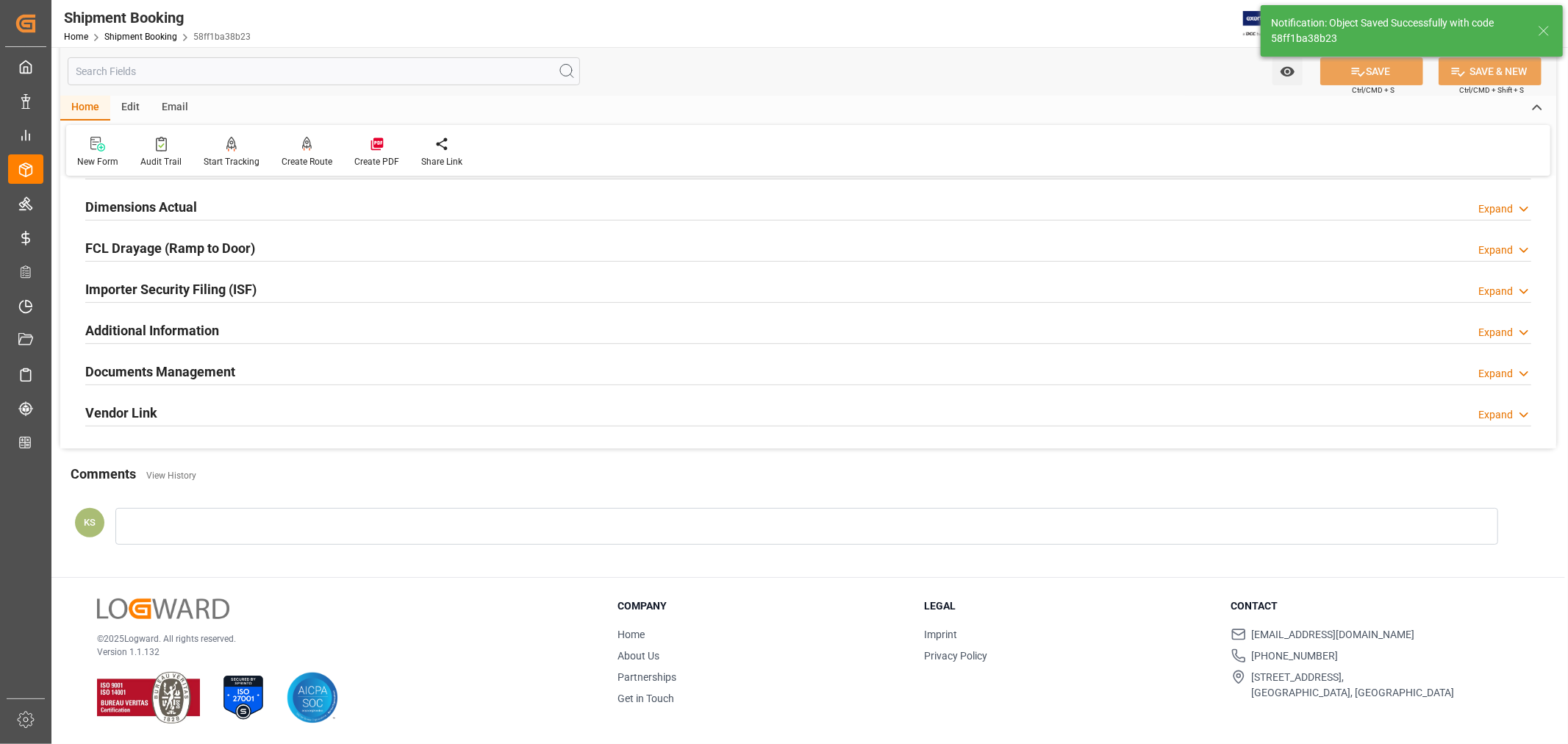
scroll to position [0, 0]
